Goal: Find specific page/section: Find specific page/section

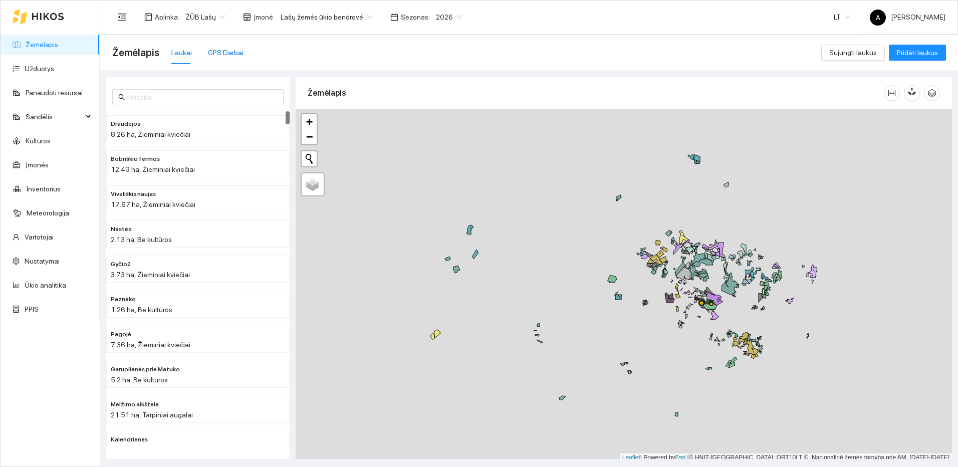
click at [231, 56] on div "GPS Darbai" at bounding box center [226, 52] width 36 height 11
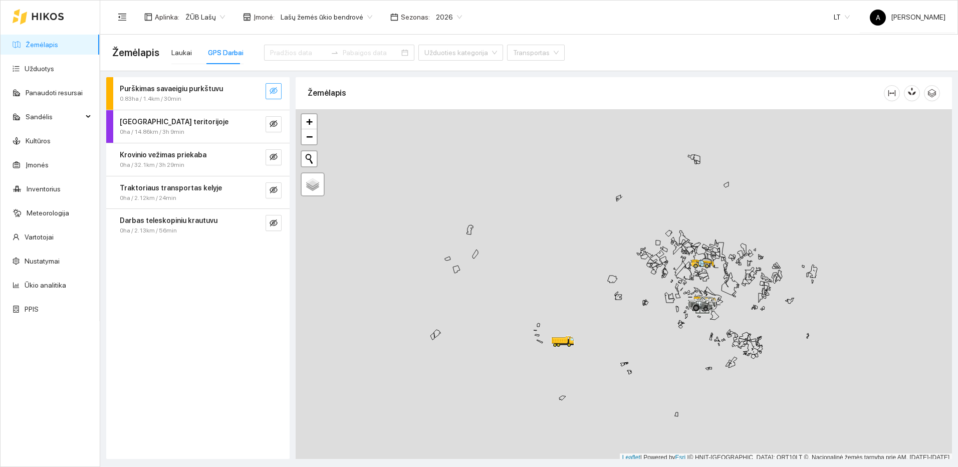
click at [275, 93] on icon "eye-invisible" at bounding box center [273, 90] width 8 height 7
click at [258, 93] on button "button" at bounding box center [253, 91] width 16 height 16
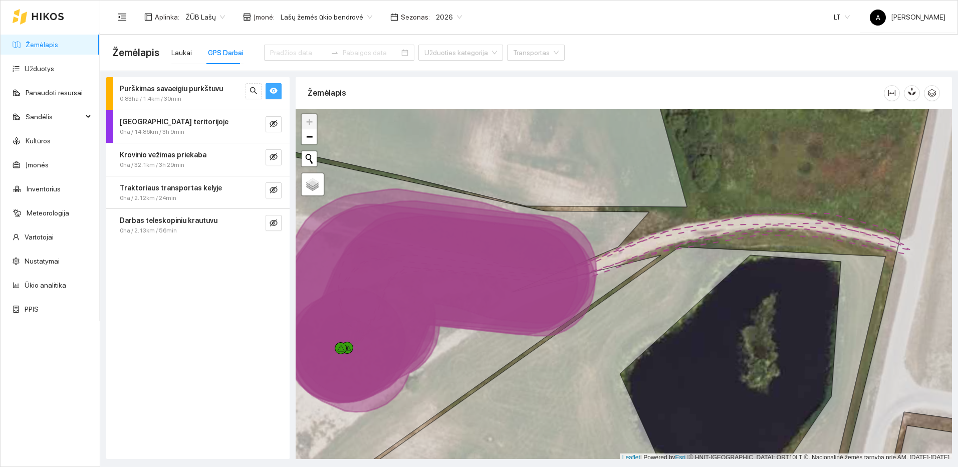
click at [275, 91] on icon "eye" at bounding box center [273, 91] width 8 height 6
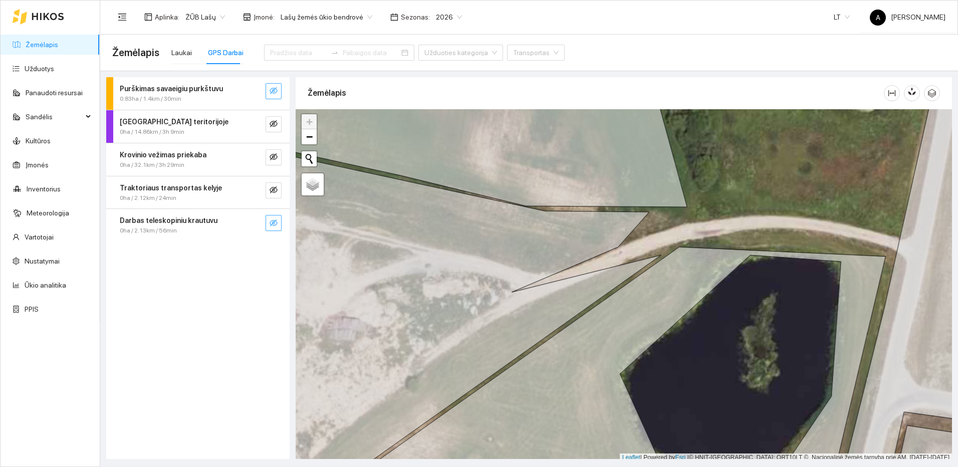
click at [274, 225] on icon "eye-invisible" at bounding box center [273, 222] width 8 height 7
click at [257, 223] on icon "search" at bounding box center [253, 223] width 8 height 8
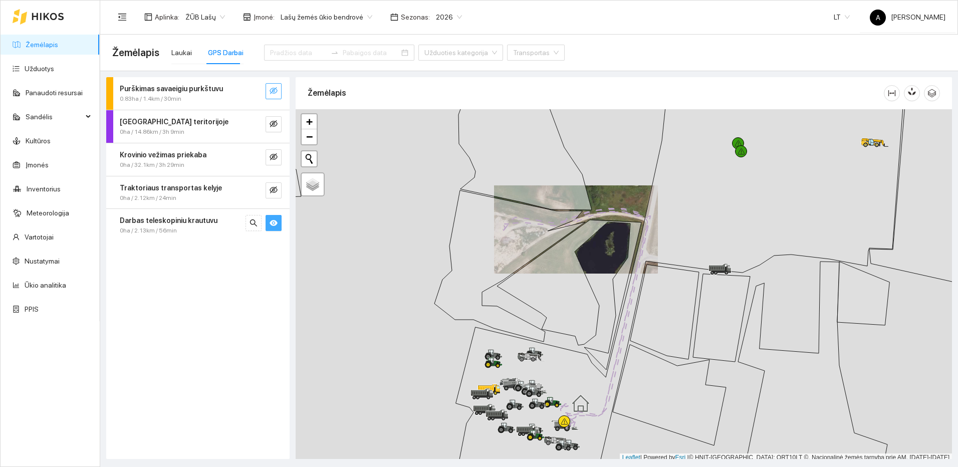
click at [272, 223] on icon "eye" at bounding box center [273, 223] width 8 height 6
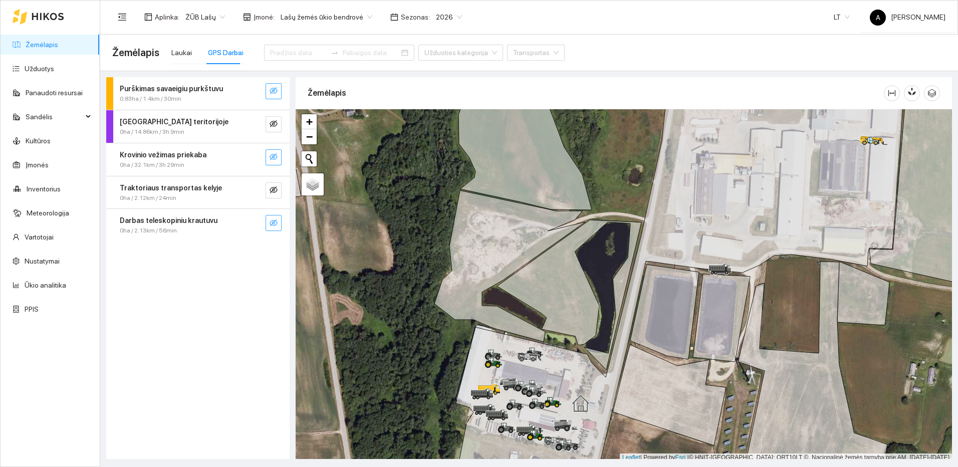
click at [278, 161] on button "button" at bounding box center [273, 157] width 16 height 16
click at [257, 159] on icon "search" at bounding box center [253, 157] width 8 height 8
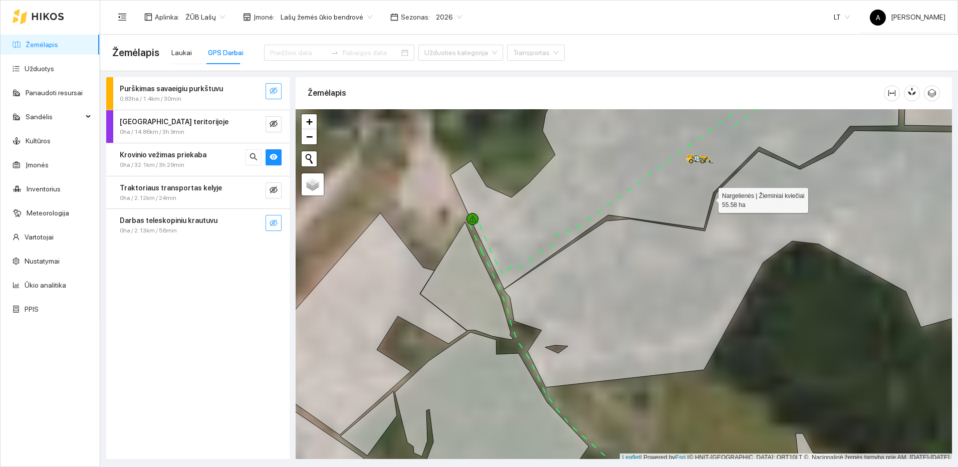
scroll to position [3, 0]
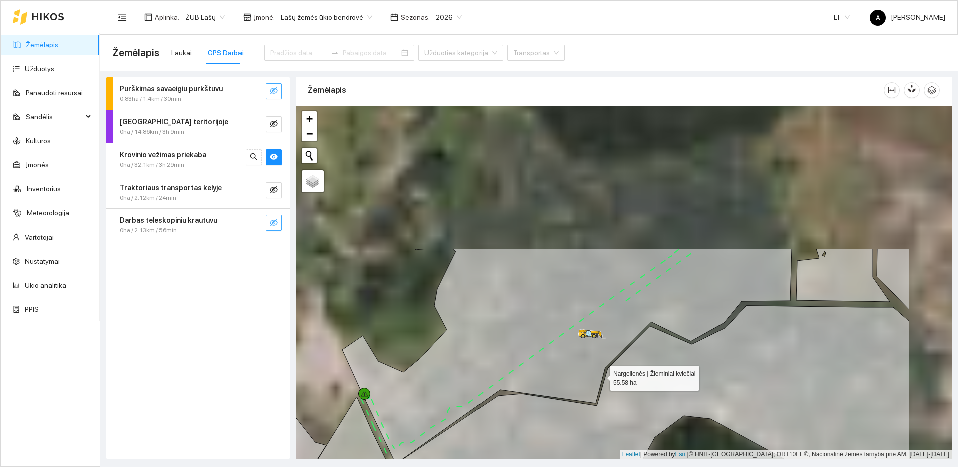
drag, startPoint x: 709, startPoint y: 198, endPoint x: 601, endPoint y: 376, distance: 208.1
click at [601, 376] on icon at bounding box center [566, 355] width 449 height 215
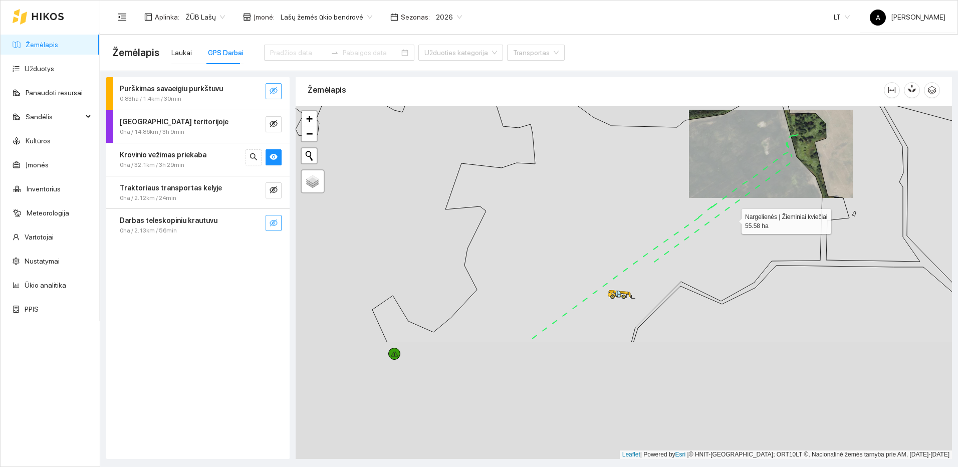
drag, startPoint x: 673, startPoint y: 374, endPoint x: 732, endPoint y: 220, distance: 165.2
click at [732, 220] on icon at bounding box center [597, 207] width 450 height 271
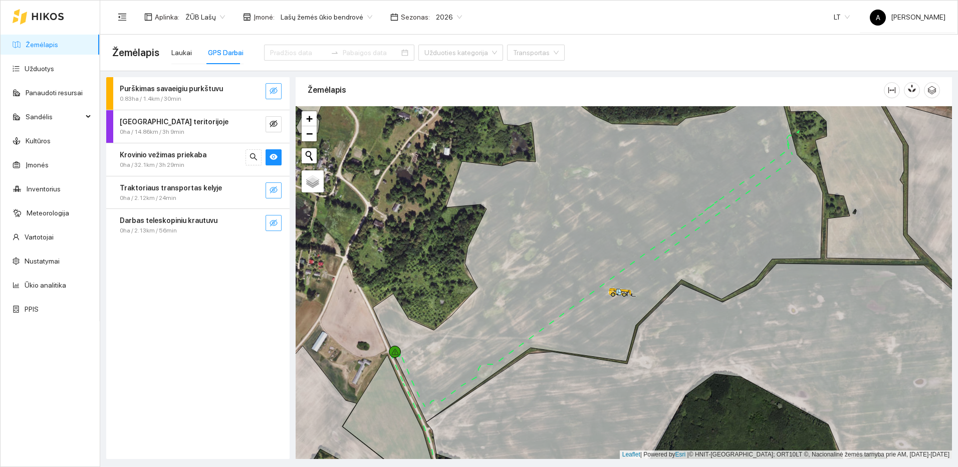
click at [275, 193] on icon "eye-invisible" at bounding box center [273, 190] width 8 height 8
click at [275, 193] on icon "eye" at bounding box center [273, 190] width 8 height 8
click at [273, 221] on icon "eye-invisible" at bounding box center [273, 222] width 8 height 7
click at [273, 221] on icon "eye" at bounding box center [273, 223] width 8 height 8
click at [58, 45] on link "Žemėlapis" at bounding box center [42, 45] width 33 height 8
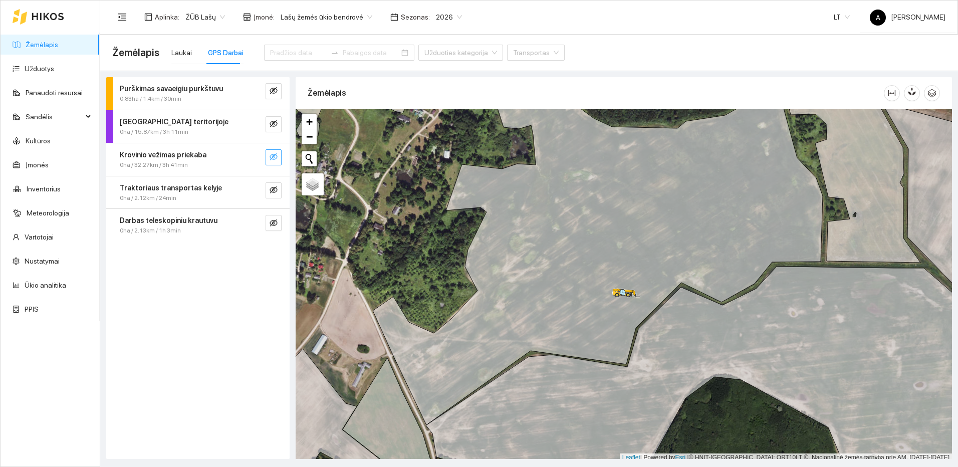
click at [268, 156] on button "button" at bounding box center [273, 157] width 16 height 16
click at [259, 160] on button "button" at bounding box center [253, 157] width 16 height 16
